Goal: Task Accomplishment & Management: Use online tool/utility

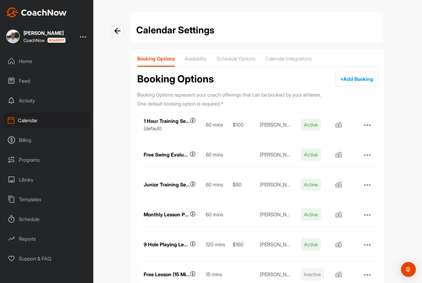
click at [300, 54] on div "Booking Options Availability Schedule Options Calendar Integrations Booking Opt…" at bounding box center [257, 171] width 253 height 244
click at [302, 56] on p "Calendar Integrations" at bounding box center [288, 59] width 46 height 6
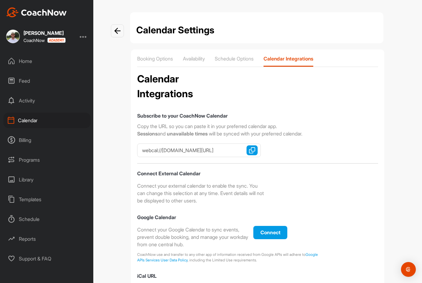
checkbox input "true"
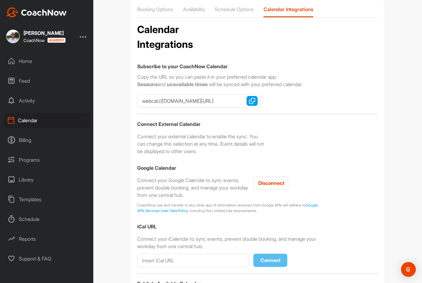
scroll to position [57, 0]
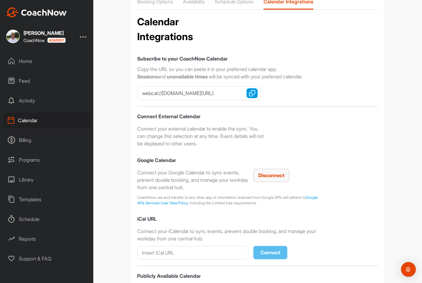
click at [272, 175] on span "Disconnect" at bounding box center [271, 175] width 26 height 6
click at [274, 171] on button "Connect" at bounding box center [270, 175] width 34 height 13
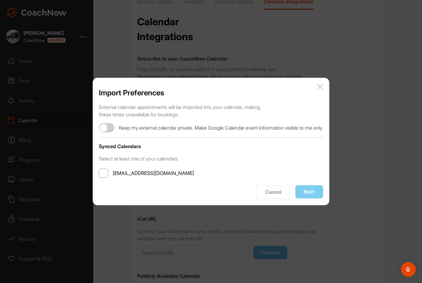
click at [99, 172] on span at bounding box center [103, 173] width 9 height 9
click at [113, 173] on input "[EMAIL_ADDRESS][DOMAIN_NAME]" at bounding box center [113, 173] width 0 height 0
click at [318, 192] on button "Next" at bounding box center [309, 191] width 28 height 13
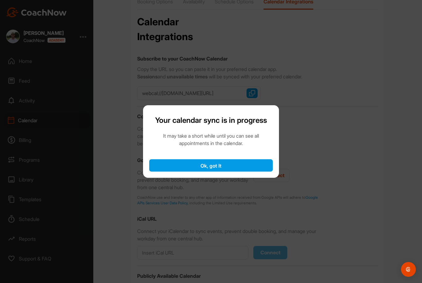
click at [236, 164] on button "Ok, got It" at bounding box center [211, 165] width 124 height 12
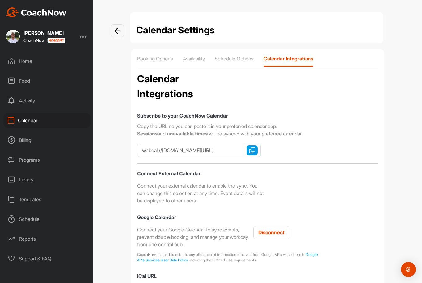
scroll to position [0, 0]
click at [120, 29] on img at bounding box center [117, 31] width 6 height 6
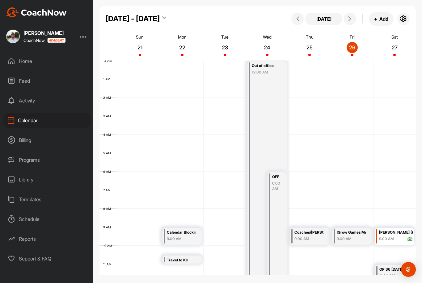
scroll to position [107, 0]
